Goal: Task Accomplishment & Management: Manage account settings

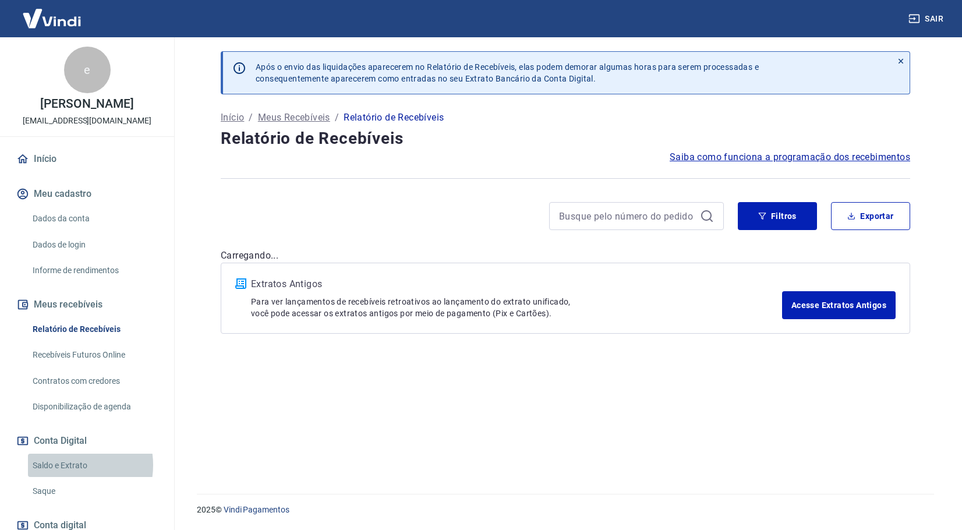
click at [66, 465] on link "Saldo e Extrato" at bounding box center [94, 465] width 132 height 24
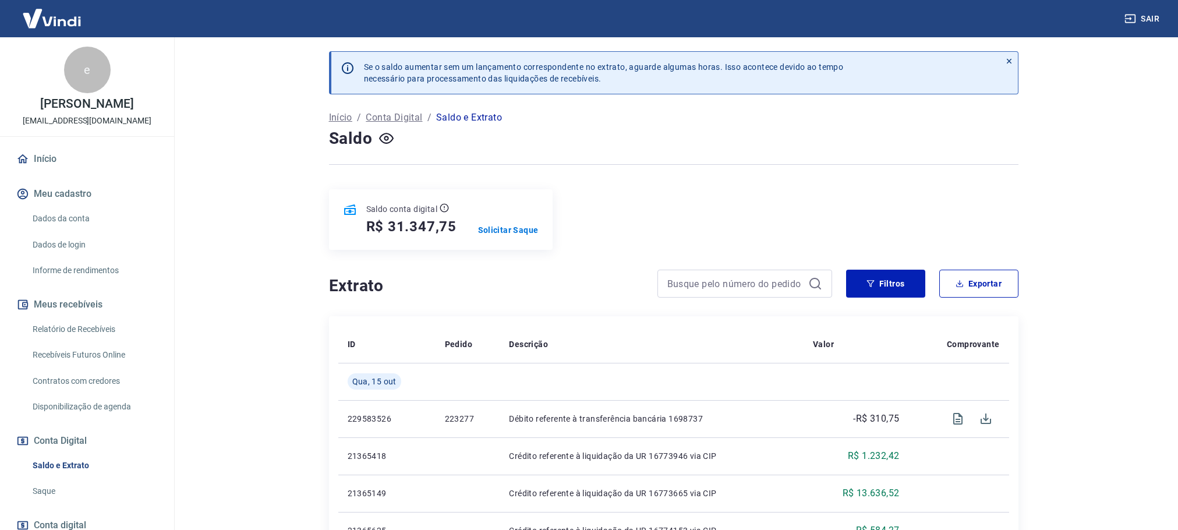
click at [61, 460] on link "Saldo e Extrato" at bounding box center [94, 465] width 132 height 24
click at [492, 231] on p "Solicitar Saque" at bounding box center [508, 230] width 61 height 12
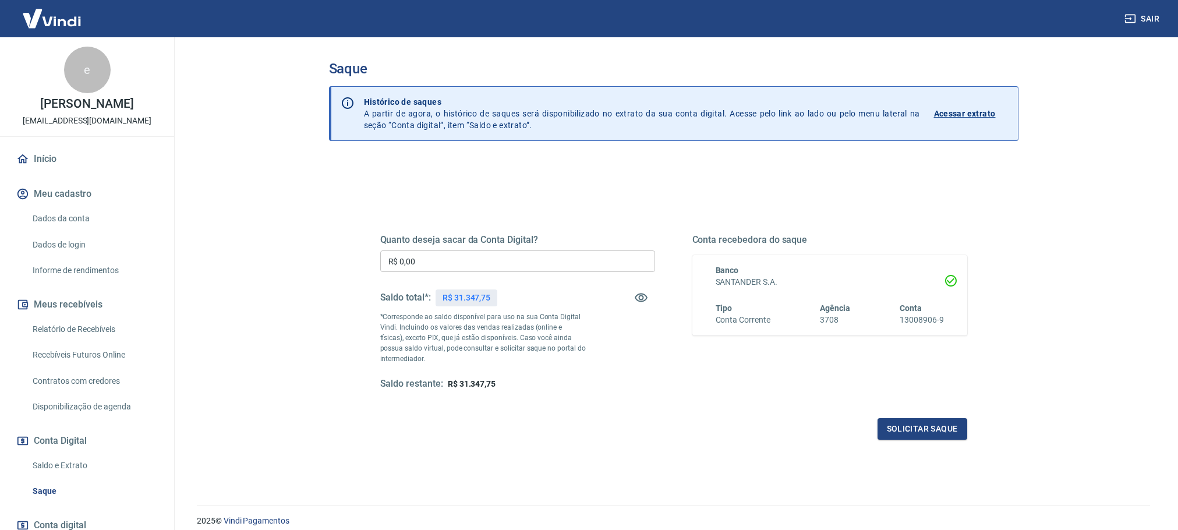
click at [460, 275] on div "Quanto deseja sacar da Conta Digital? R$ 0,00 ​ Saldo total*: R$ 31.347,75 *Cor…" at bounding box center [517, 312] width 275 height 156
click at [462, 263] on input "R$ 0,00" at bounding box center [517, 261] width 275 height 22
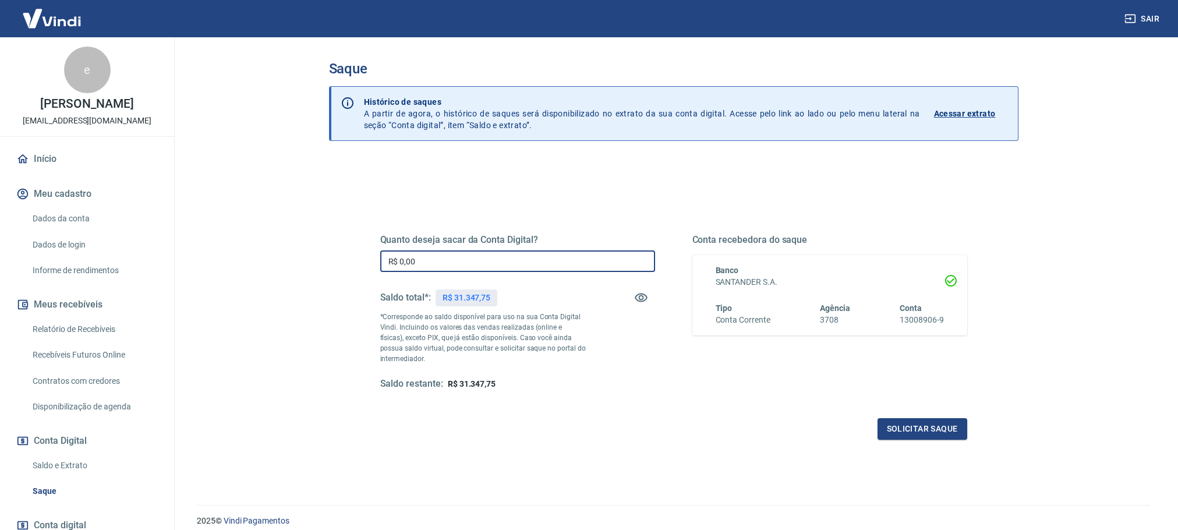
click at [464, 263] on input "R$ 0,00" at bounding box center [517, 261] width 275 height 22
type input "R$ 31.300,00"
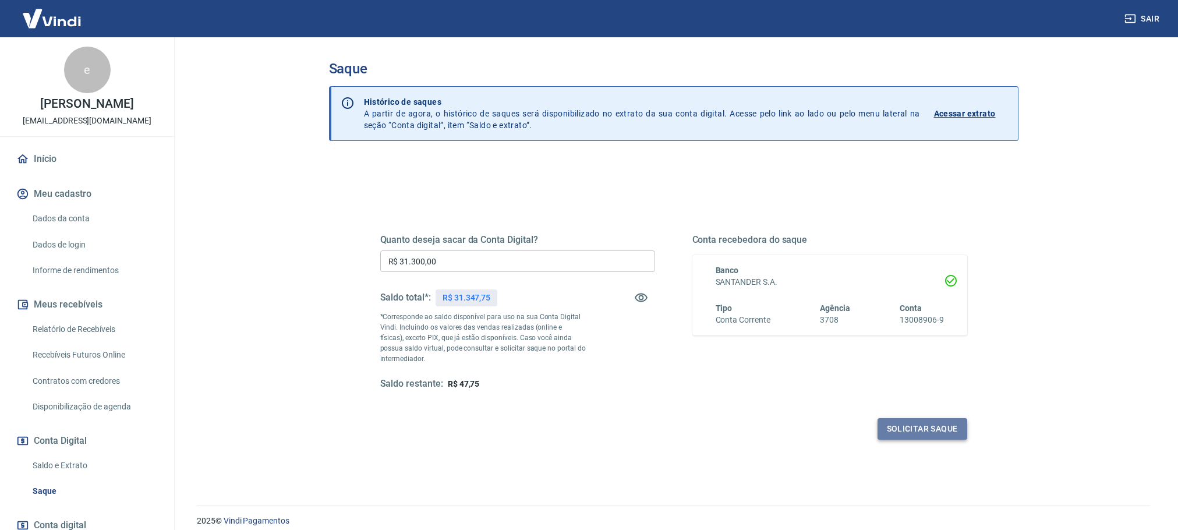
click at [930, 425] on button "Solicitar saque" at bounding box center [922, 429] width 90 height 22
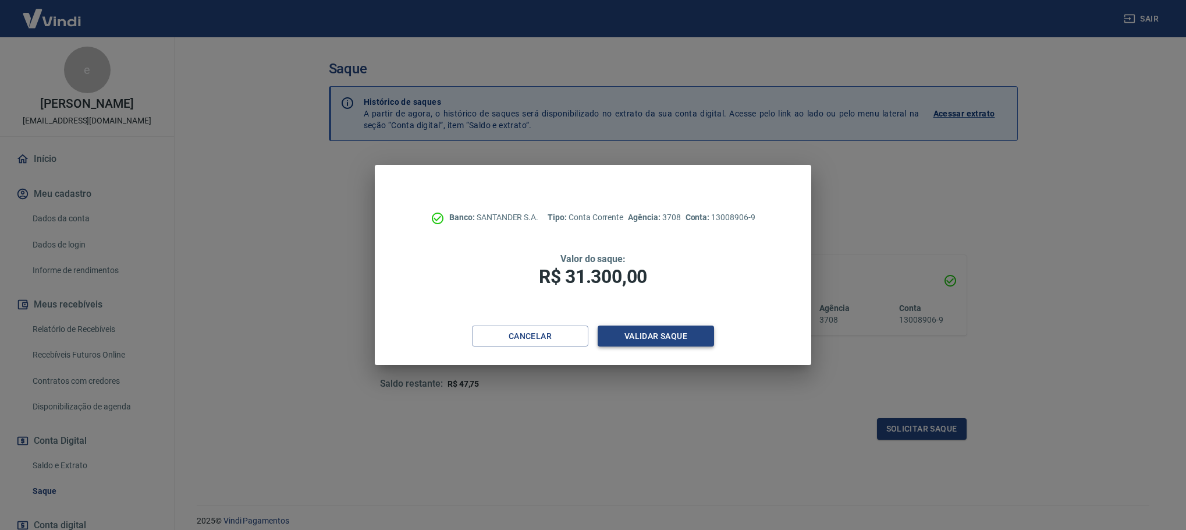
click at [644, 339] on button "Validar saque" at bounding box center [656, 336] width 116 height 22
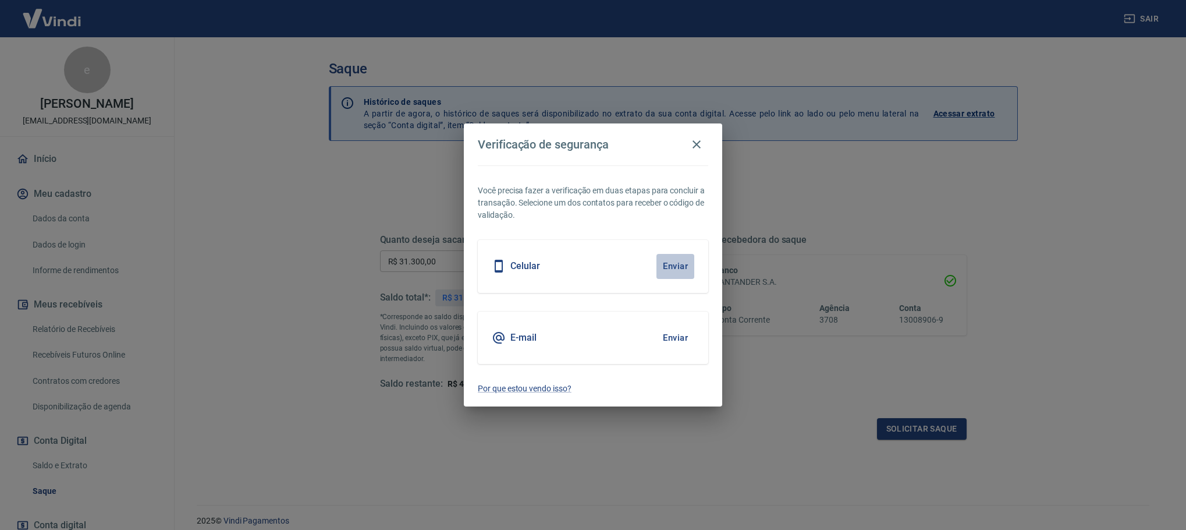
click at [678, 266] on button "Enviar" at bounding box center [676, 266] width 38 height 24
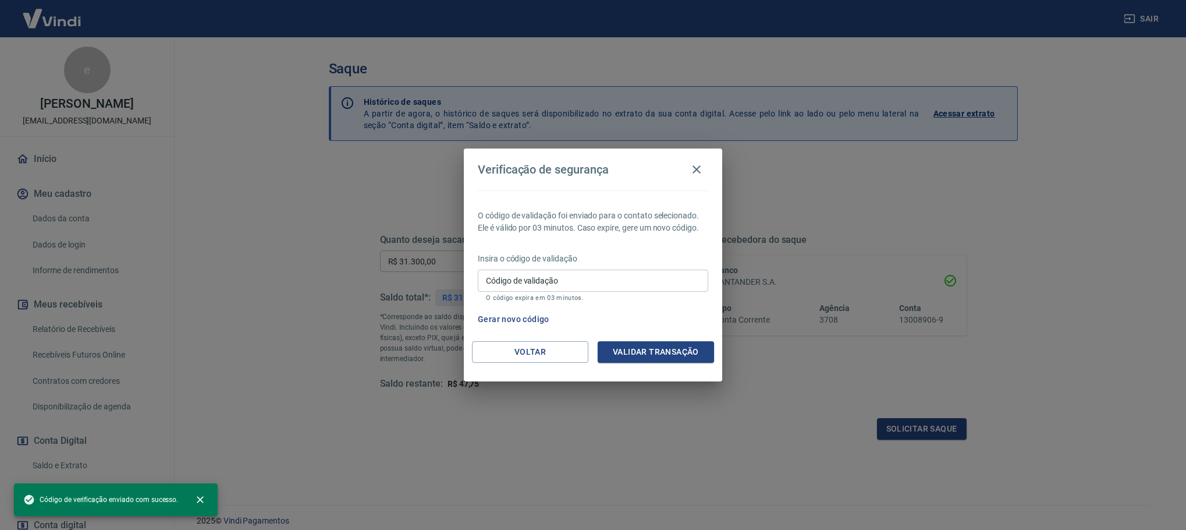
click at [614, 287] on input "Código de validação" at bounding box center [593, 281] width 231 height 22
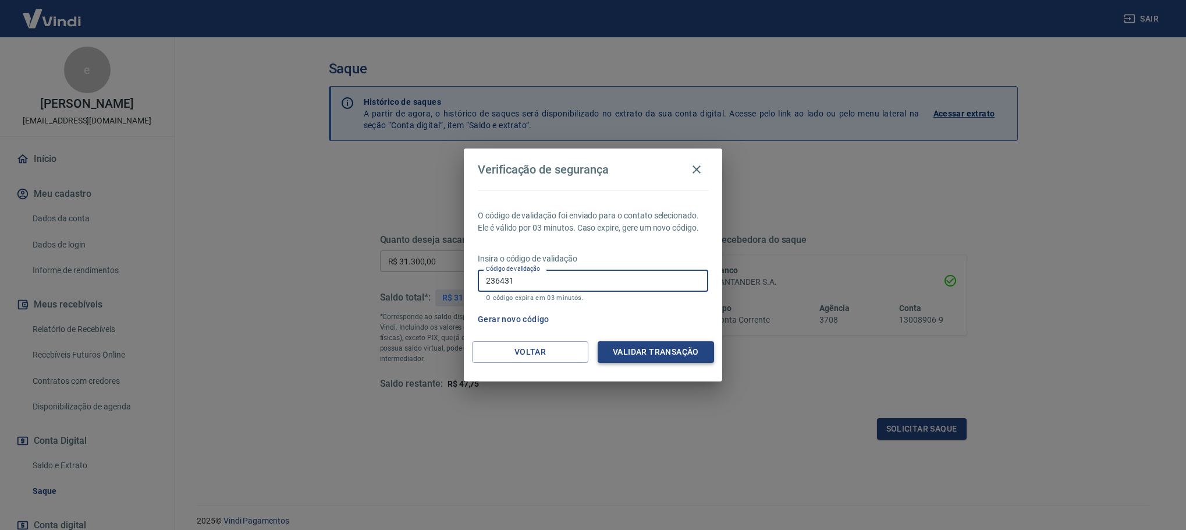
type input "236431"
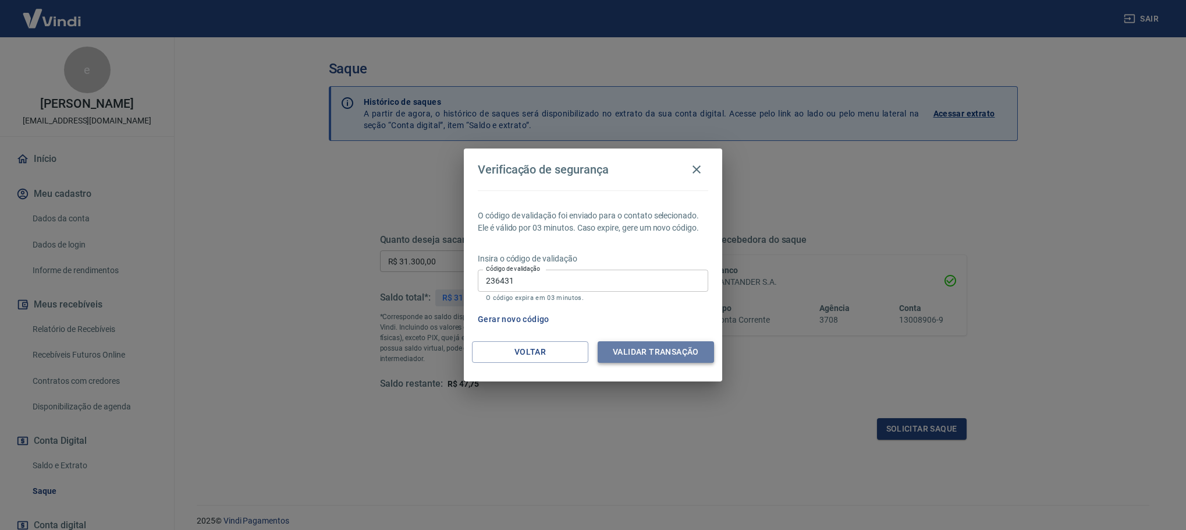
click at [648, 357] on button "Validar transação" at bounding box center [656, 352] width 116 height 22
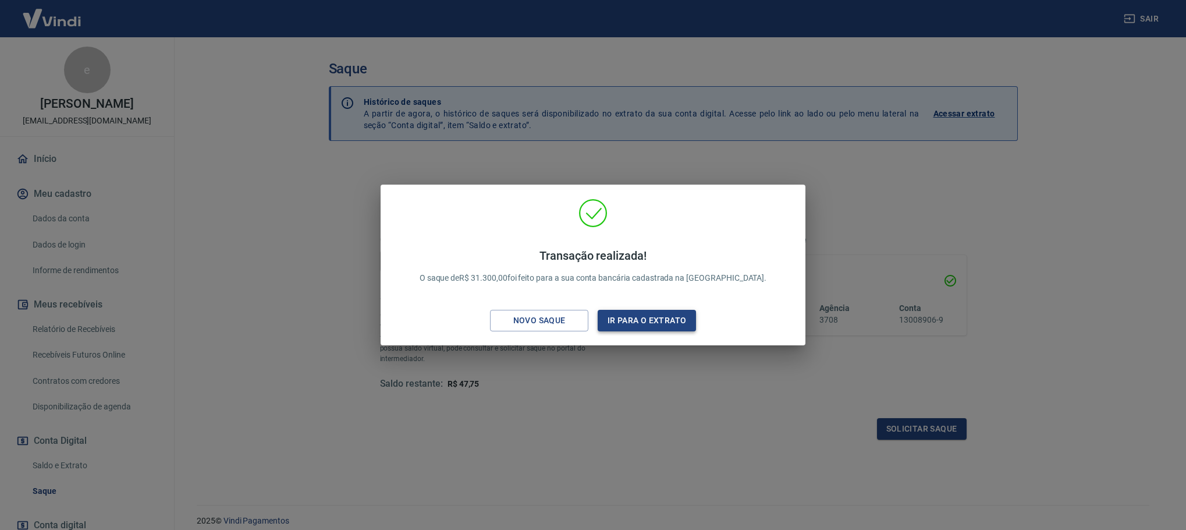
click at [614, 316] on button "Ir para o extrato" at bounding box center [647, 321] width 98 height 22
